Goal: Information Seeking & Learning: Understand process/instructions

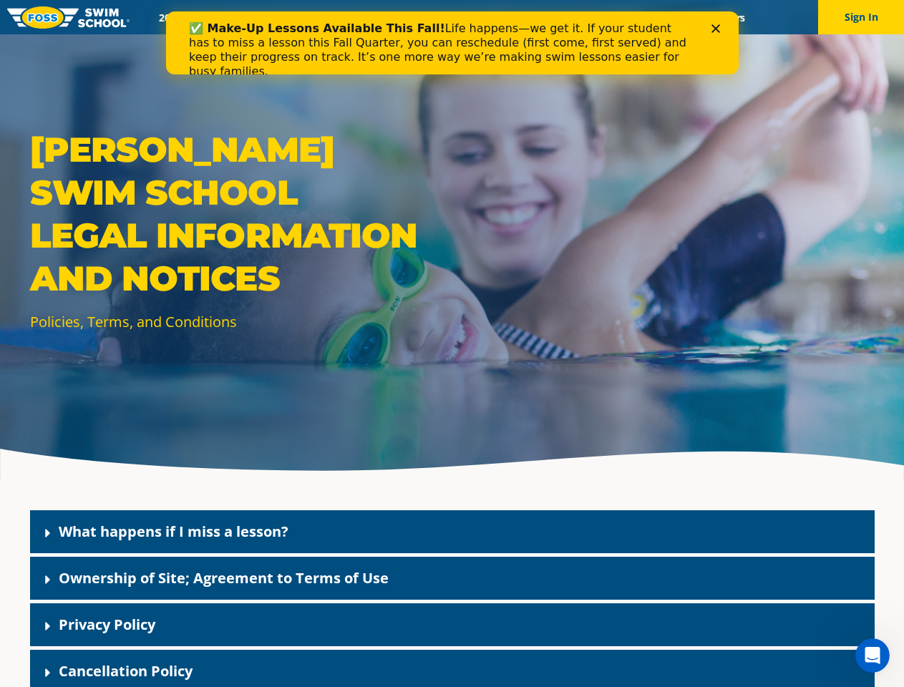
click at [451, 361] on div "[PERSON_NAME] Swim School Legal Information and Notices Policies, Terms, and Co…" at bounding box center [452, 240] width 904 height 481
click at [861, 17] on button "Sign In" at bounding box center [861, 17] width 86 height 34
click at [452, 532] on div "What happens if I miss a lesson?" at bounding box center [452, 531] width 844 height 43
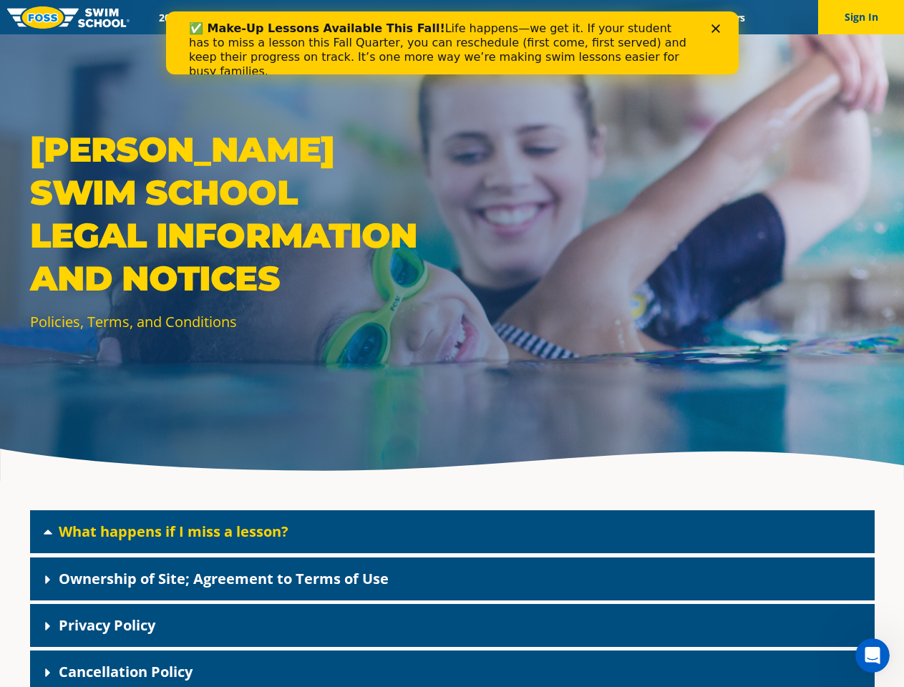
click at [173, 531] on link "What happens if I miss a lesson?" at bounding box center [174, 531] width 230 height 19
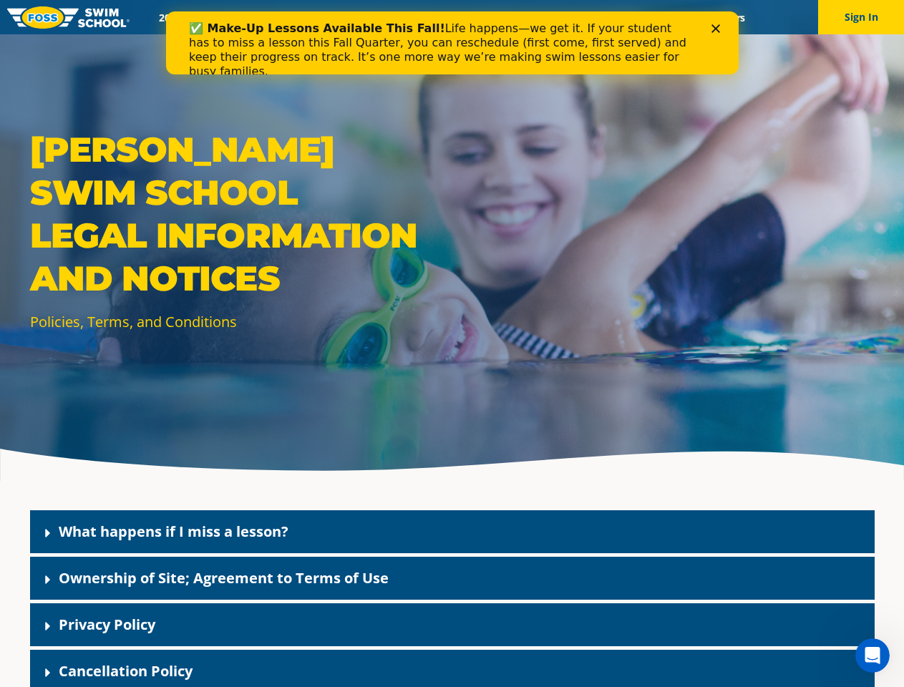
click at [452, 578] on div "Ownership of Site; Agreement to Terms of Use" at bounding box center [452, 578] width 844 height 43
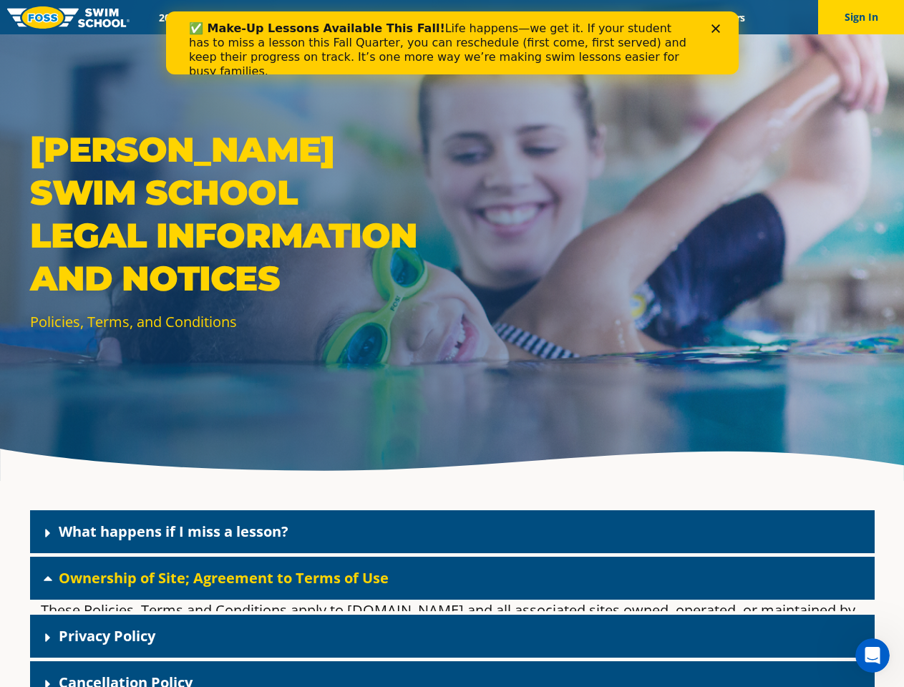
click at [223, 577] on link "Ownership of Site; Agreement to Terms of Use" at bounding box center [224, 577] width 330 height 19
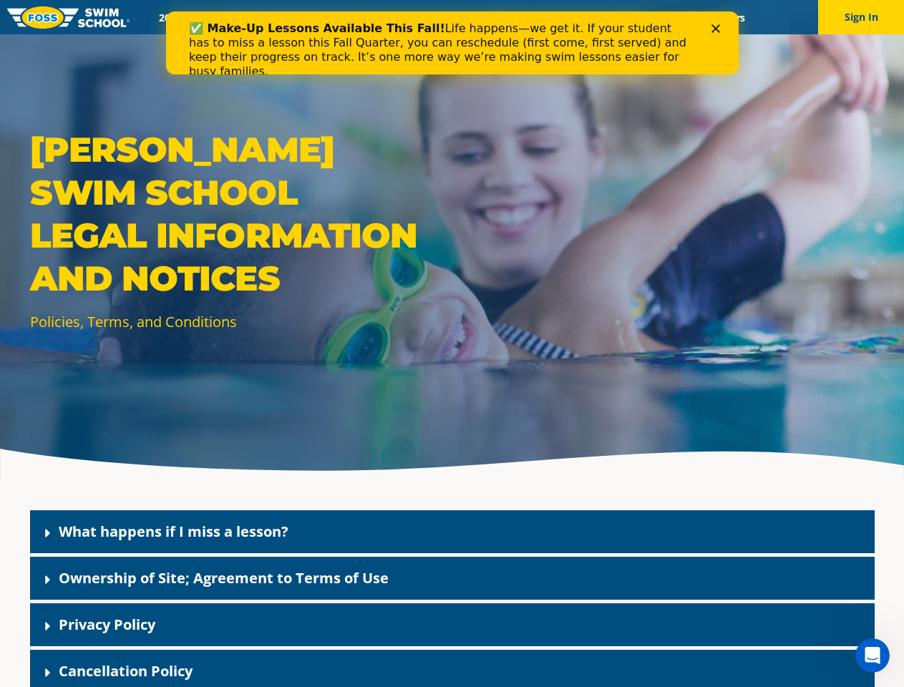
click at [452, 625] on div "Privacy Policy" at bounding box center [452, 624] width 844 height 43
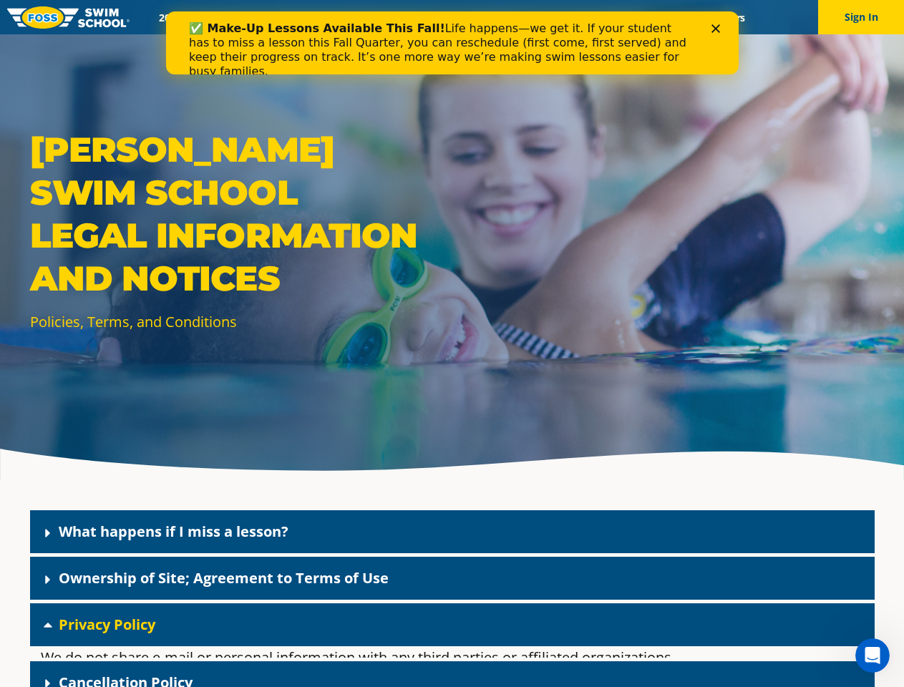
click at [107, 624] on link "Privacy Policy" at bounding box center [107, 624] width 97 height 19
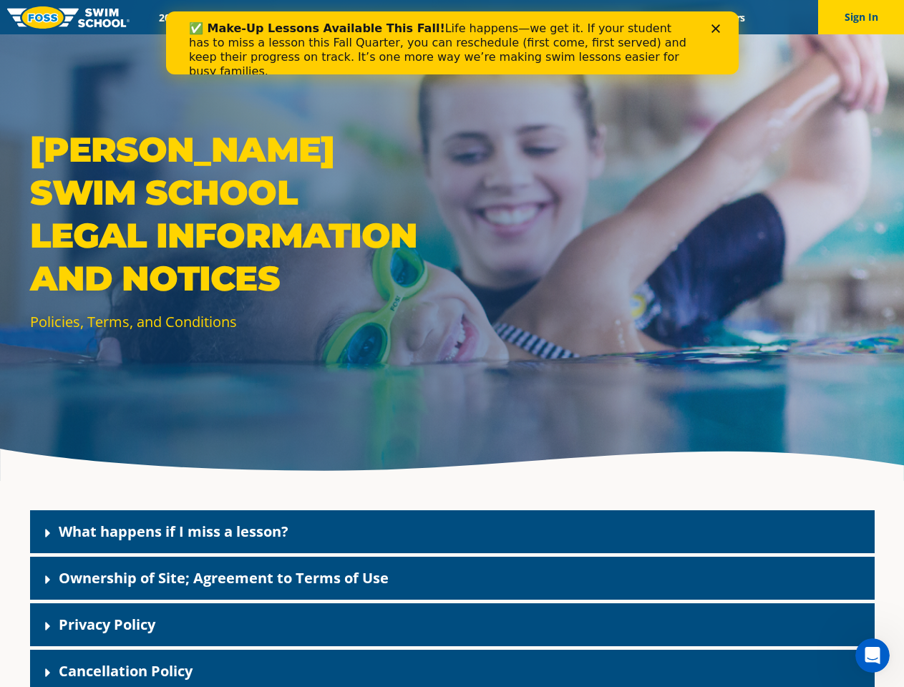
click at [452, 668] on div "Cancellation Policy" at bounding box center [452, 671] width 844 height 43
click at [125, 670] on link "Cancellation Policy" at bounding box center [126, 670] width 134 height 19
